Goal: Transaction & Acquisition: Purchase product/service

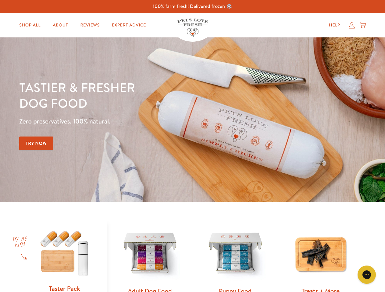
click at [192, 146] on div "Tastier & fresher dog food Zero preservatives. 100% natural. Try Now" at bounding box center [134, 119] width 231 height 80
click at [366, 275] on icon "Gorgias live chat" at bounding box center [366, 275] width 6 height 6
